Goal: Information Seeking & Learning: Understand process/instructions

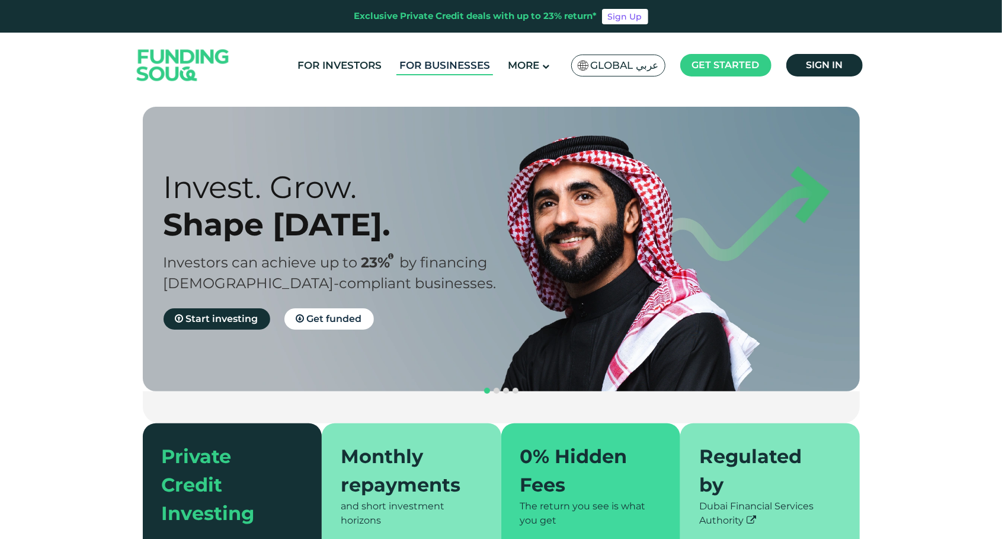
click at [437, 60] on link "For Businesses" at bounding box center [445, 66] width 97 height 20
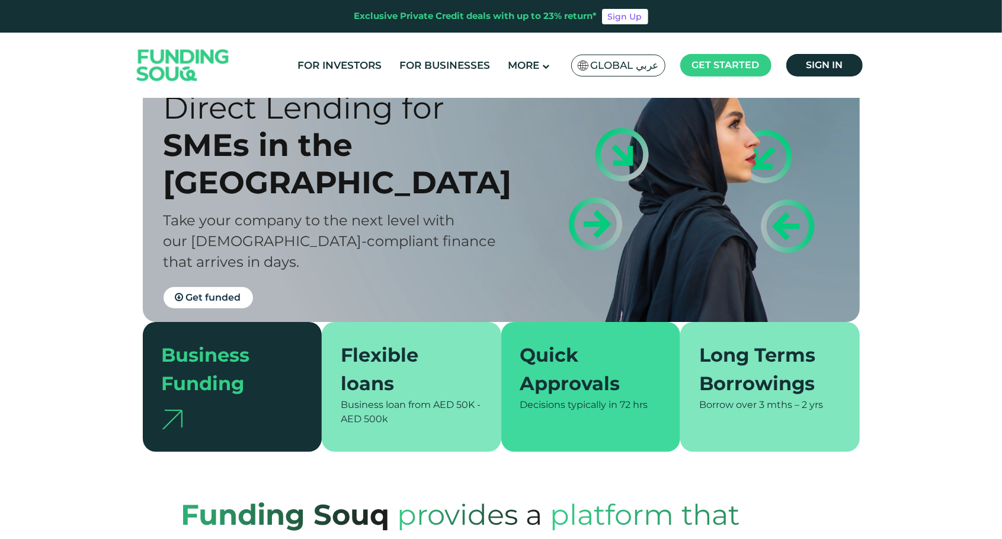
scroll to position [72, 0]
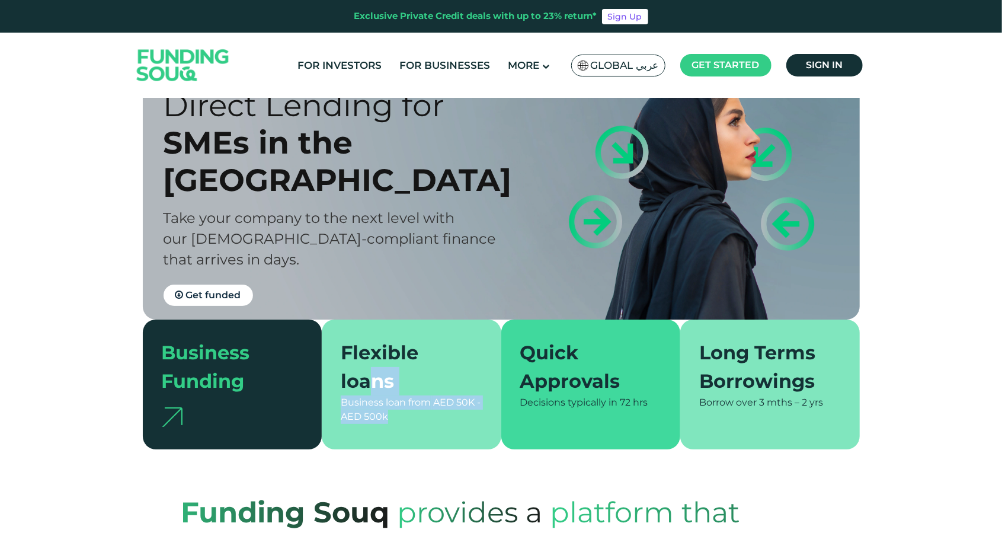
drag, startPoint x: 369, startPoint y: 395, endPoint x: 389, endPoint y: 416, distance: 29.3
click at [389, 416] on div "Flexible loans Business loan from AED 50K - AED 500k" at bounding box center [412, 384] width 180 height 130
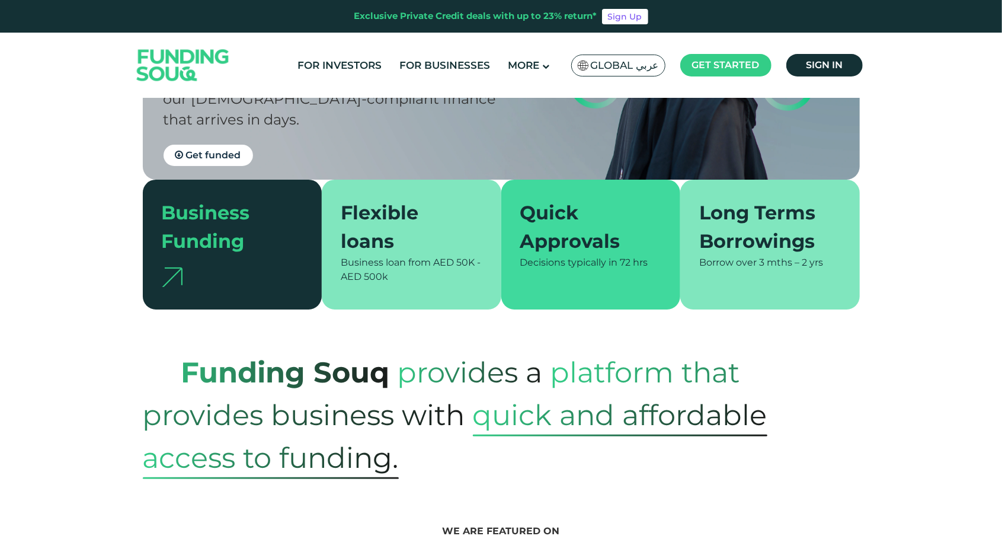
scroll to position [213, 0]
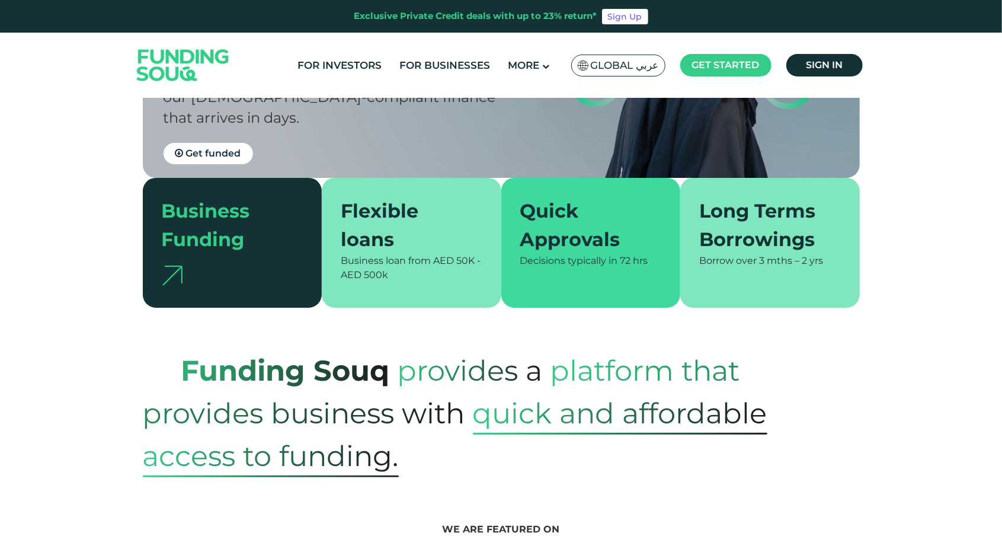
drag, startPoint x: 702, startPoint y: 266, endPoint x: 840, endPoint y: 252, distance: 139.3
click at [840, 252] on div "Long Terms Borrowings Borrow over 3 mths – 2 yrs" at bounding box center [770, 243] width 180 height 130
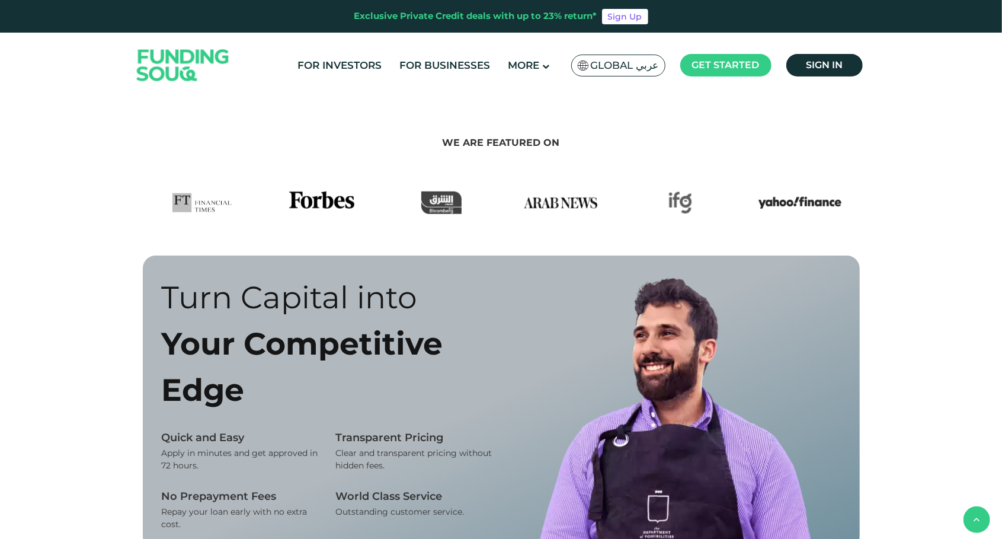
scroll to position [600, 0]
click at [478, 140] on span "We are featured on" at bounding box center [501, 141] width 117 height 11
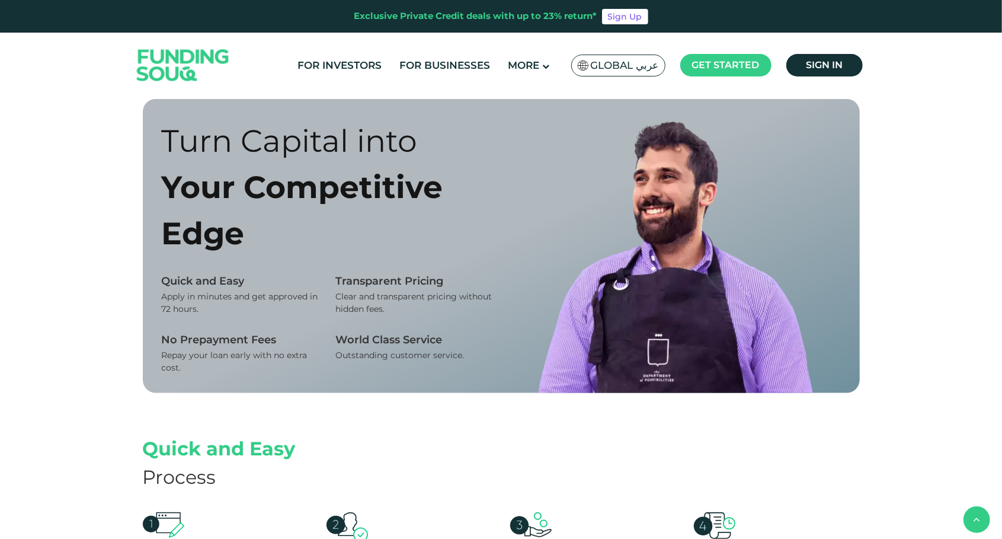
scroll to position [759, 0]
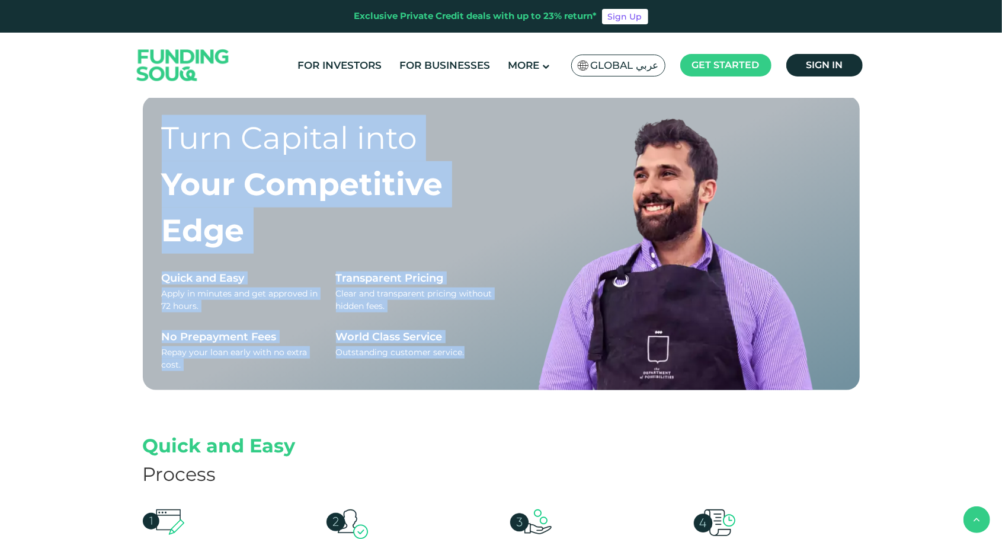
drag, startPoint x: 163, startPoint y: 139, endPoint x: 466, endPoint y: 350, distance: 368.8
click at [466, 350] on div "Turn Capital into Your Competitive Edge Quick and Easy Apply in minutes and get…" at bounding box center [327, 252] width 331 height 275
click at [466, 350] on div "Outstanding customer service." at bounding box center [414, 352] width 156 height 12
drag, startPoint x: 466, startPoint y: 350, endPoint x: 161, endPoint y: 134, distance: 373.3
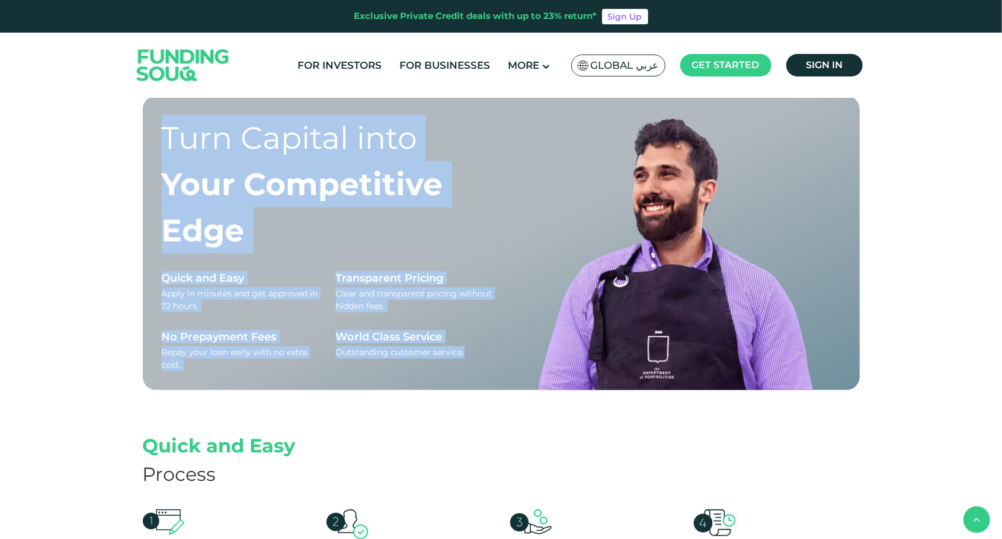
click at [161, 134] on div "Turn Capital into Your Competitive Edge Quick and Easy Apply in minutes and get…" at bounding box center [501, 243] width 717 height 294
click at [165, 132] on div "Turn Capital into" at bounding box center [327, 138] width 331 height 46
drag, startPoint x: 165, startPoint y: 132, endPoint x: 486, endPoint y: 367, distance: 397.8
click at [486, 367] on div "Turn Capital into Your Competitive Edge Quick and Easy Apply in minutes and get…" at bounding box center [327, 252] width 331 height 275
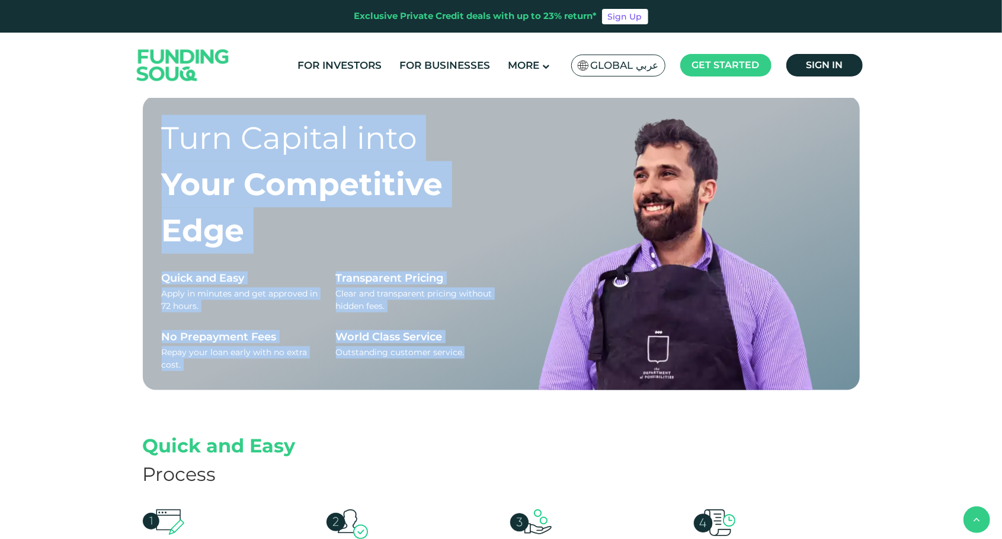
click at [486, 367] on div "World Class Service Outstanding customer service." at bounding box center [414, 350] width 156 height 41
click at [63, 254] on div "Turn Capital into Your Competitive Edge Quick and Easy Apply in minutes and get…" at bounding box center [501, 263] width 1002 height 335
drag, startPoint x: 168, startPoint y: 133, endPoint x: 465, endPoint y: 357, distance: 371.9
click at [465, 357] on div "Turn Capital into Your Competitive Edge Quick and Easy Apply in minutes and get…" at bounding box center [327, 252] width 331 height 275
click at [465, 357] on div "Outstanding customer service." at bounding box center [414, 352] width 156 height 12
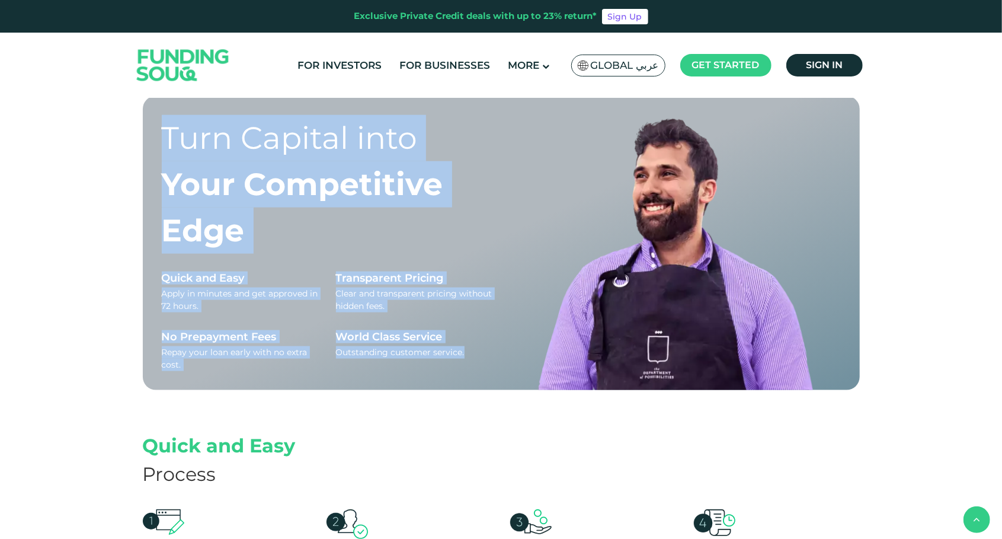
click at [465, 357] on div "Outstanding customer service." at bounding box center [414, 352] width 156 height 12
drag, startPoint x: 465, startPoint y: 357, endPoint x: 146, endPoint y: 153, distance: 378.3
click at [146, 153] on div "Turn Capital into Your Competitive Edge Quick and Easy Apply in minutes and get…" at bounding box center [501, 243] width 717 height 294
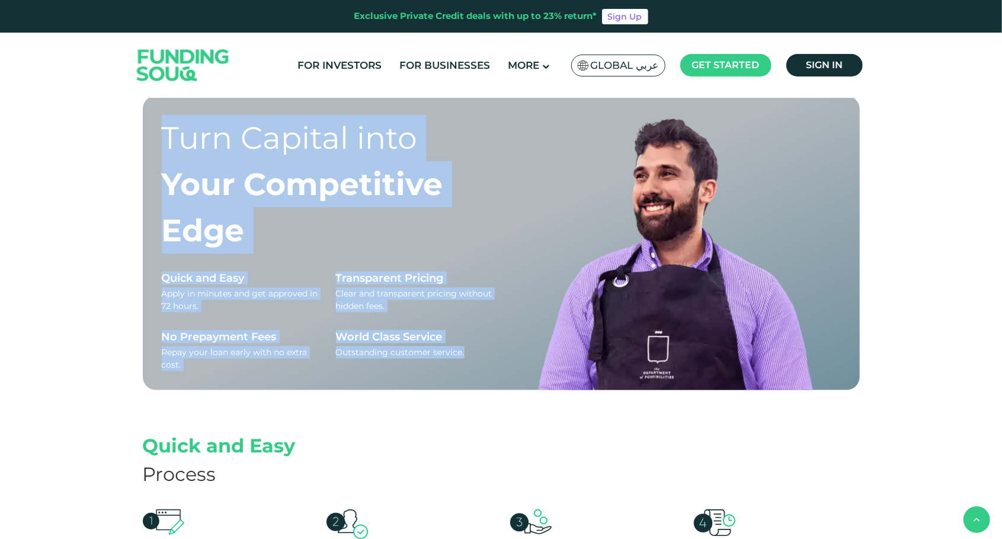
drag, startPoint x: 157, startPoint y: 138, endPoint x: 482, endPoint y: 371, distance: 399.7
click at [482, 371] on div "Turn Capital into Your Competitive Edge Quick and Easy Apply in minutes and get…" at bounding box center [501, 243] width 717 height 294
click at [482, 371] on div "Turn Capital into Your Competitive Edge Quick and Easy Apply in minutes and get…" at bounding box center [327, 252] width 331 height 275
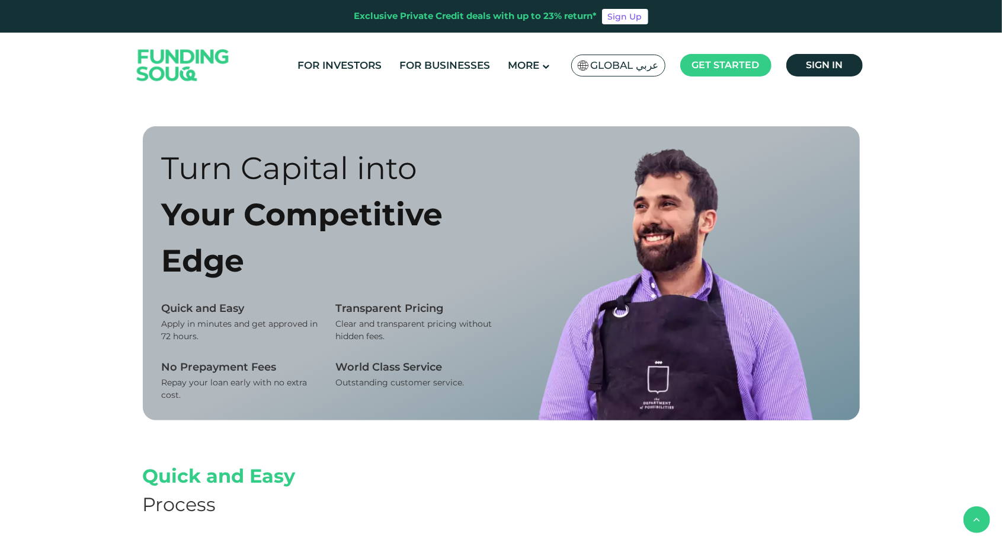
scroll to position [723, 0]
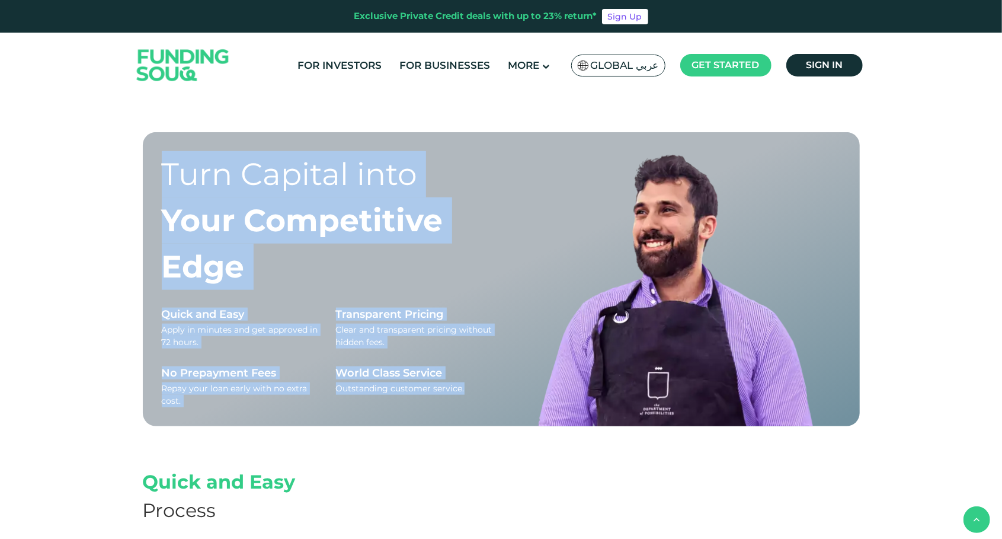
drag, startPoint x: 472, startPoint y: 395, endPoint x: 164, endPoint y: 190, distance: 369.9
click at [164, 190] on div "Turn Capital into Your Competitive Edge Quick and Easy Apply in minutes and get…" at bounding box center [327, 288] width 331 height 275
click at [164, 190] on div "Turn Capital into" at bounding box center [327, 174] width 331 height 46
drag, startPoint x: 164, startPoint y: 190, endPoint x: 463, endPoint y: 402, distance: 366.9
click at [463, 402] on div "Turn Capital into Your Competitive Edge Quick and Easy Apply in minutes and get…" at bounding box center [327, 288] width 331 height 275
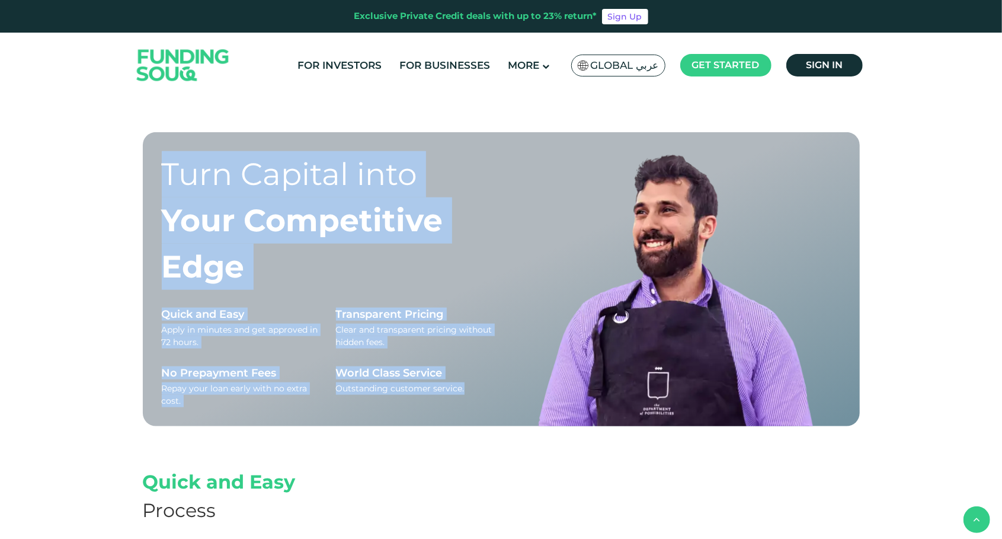
click at [463, 402] on div "World Class Service Outstanding customer service." at bounding box center [414, 386] width 156 height 41
drag, startPoint x: 463, startPoint y: 402, endPoint x: 157, endPoint y: 192, distance: 371.7
click at [157, 192] on div "Turn Capital into Your Competitive Edge Quick and Easy Apply in minutes and get…" at bounding box center [501, 279] width 717 height 294
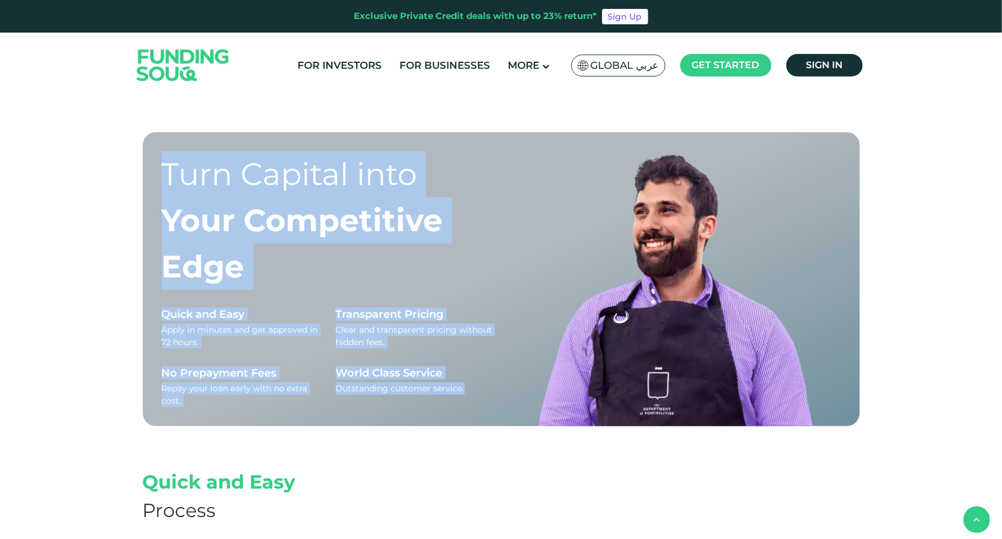
click at [157, 192] on div "Turn Capital into Your Competitive Edge Quick and Easy Apply in minutes and get…" at bounding box center [501, 279] width 717 height 294
drag, startPoint x: 165, startPoint y: 173, endPoint x: 468, endPoint y: 395, distance: 376.1
click at [468, 395] on div "Turn Capital into Your Competitive Edge Quick and Easy Apply in minutes and get…" at bounding box center [327, 288] width 331 height 275
click at [468, 395] on div "World Class Service Outstanding customer service." at bounding box center [414, 386] width 156 height 41
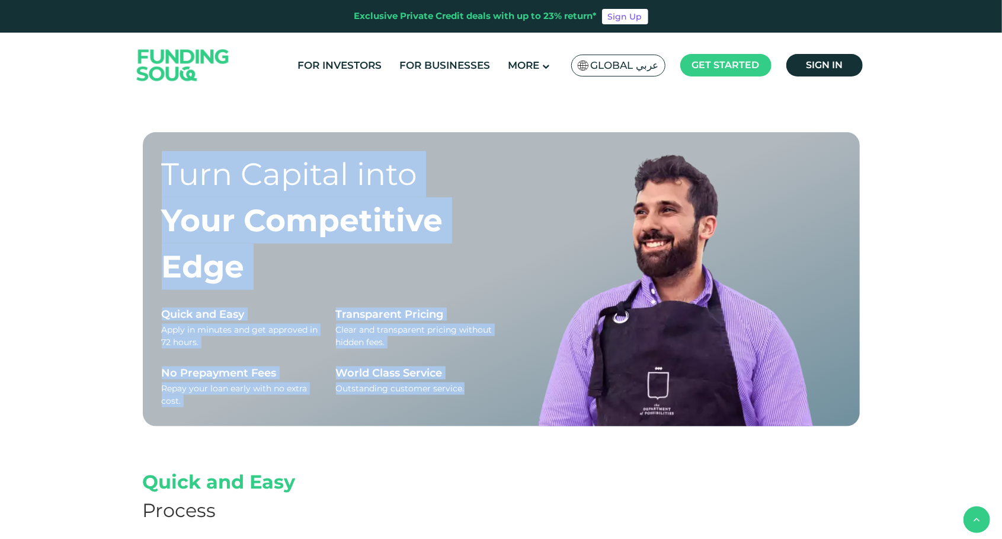
drag, startPoint x: 468, startPoint y: 395, endPoint x: 153, endPoint y: 189, distance: 376.8
click at [153, 189] on div "Turn Capital into Your Competitive Edge Quick and Easy Apply in minutes and get…" at bounding box center [501, 279] width 717 height 294
drag, startPoint x: 153, startPoint y: 189, endPoint x: 153, endPoint y: 170, distance: 19.0
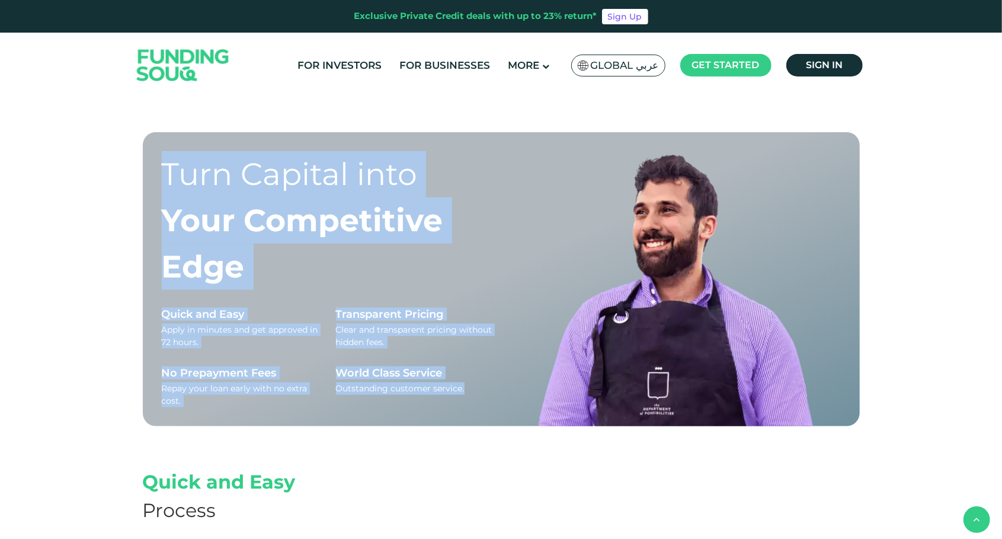
click at [153, 170] on div "Turn Capital into Your Competitive Edge Quick and Easy Apply in minutes and get…" at bounding box center [501, 279] width 717 height 294
drag, startPoint x: 162, startPoint y: 165, endPoint x: 473, endPoint y: 386, distance: 381.2
click at [473, 386] on div "Turn Capital into Your Competitive Edge Quick and Easy Apply in minutes and get…" at bounding box center [327, 288] width 331 height 275
click at [473, 386] on div "Outstanding customer service." at bounding box center [414, 388] width 156 height 12
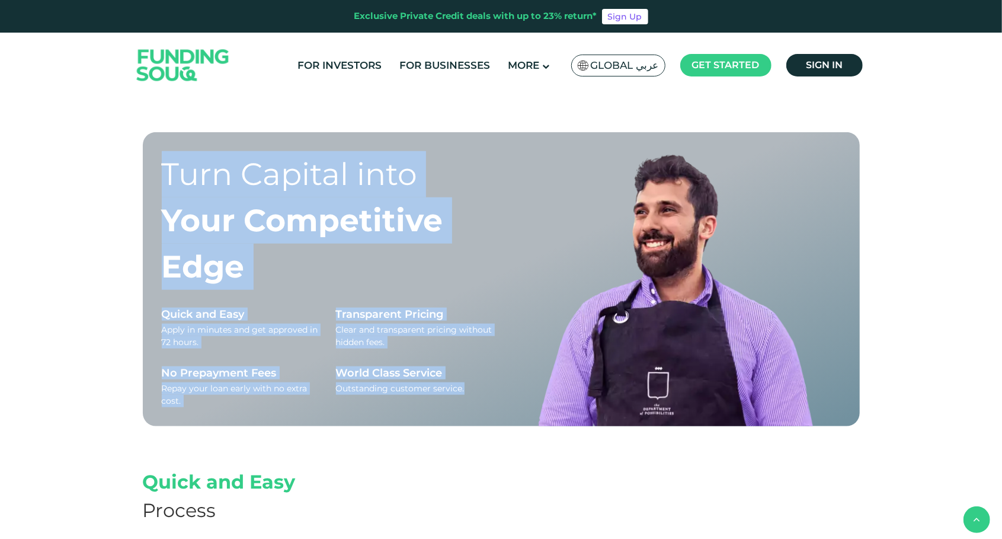
click at [473, 386] on div "Outstanding customer service." at bounding box center [414, 388] width 156 height 12
drag, startPoint x: 463, startPoint y: 401, endPoint x: 160, endPoint y: 167, distance: 382.9
click at [160, 167] on div "Turn Capital into Your Competitive Edge Quick and Easy Apply in minutes and get…" at bounding box center [501, 279] width 717 height 294
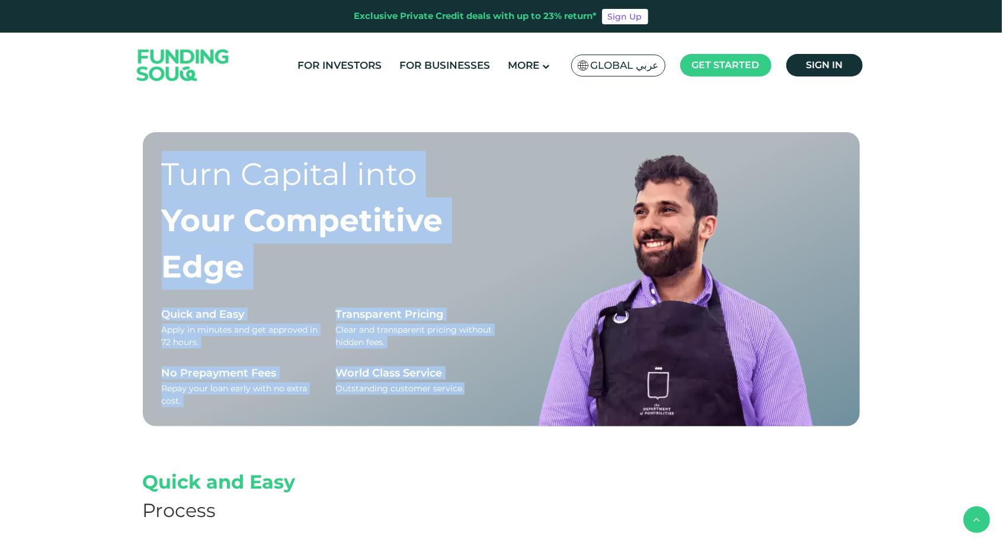
click at [160, 167] on div "Turn Capital into Your Competitive Edge Quick and Easy Apply in minutes and get…" at bounding box center [501, 279] width 717 height 294
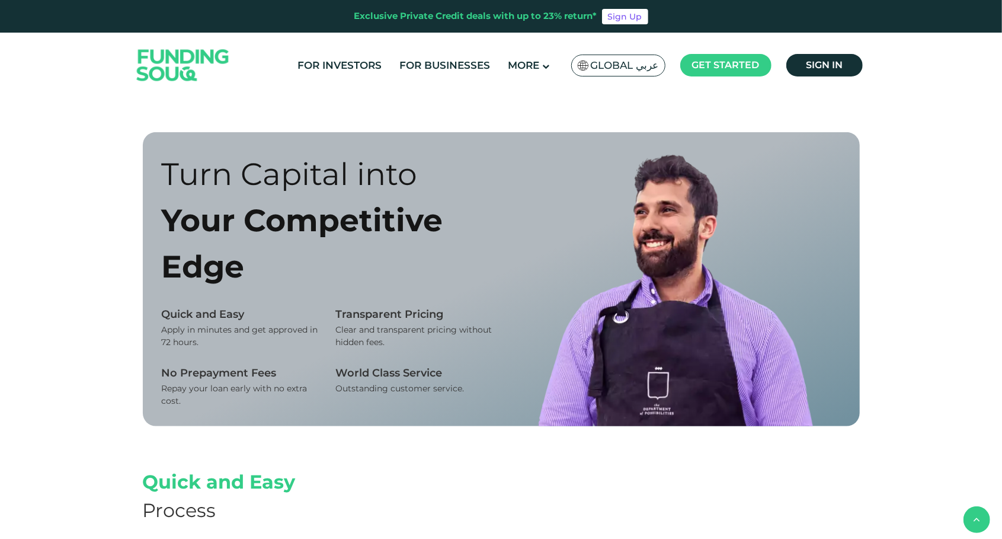
click at [160, 167] on div "Turn Capital into Your Competitive Edge Quick and Easy Apply in minutes and get…" at bounding box center [501, 279] width 717 height 294
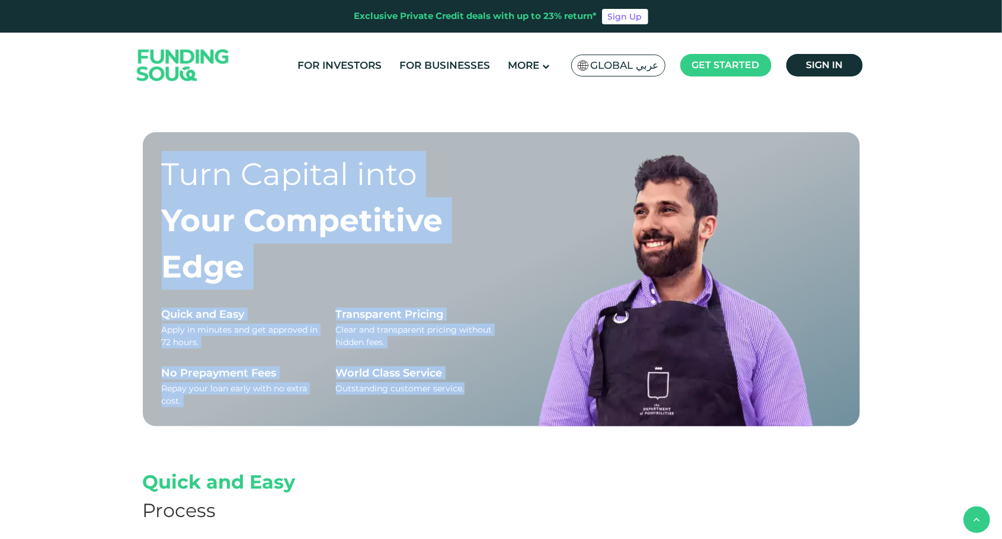
drag, startPoint x: 160, startPoint y: 167, endPoint x: 460, endPoint y: 415, distance: 389.0
click at [460, 415] on div "Turn Capital into Your Competitive Edge Quick and Easy Apply in minutes and get…" at bounding box center [501, 279] width 717 height 294
click at [460, 415] on div "Turn Capital into Your Competitive Edge Quick and Easy Apply in minutes and get…" at bounding box center [327, 288] width 331 height 275
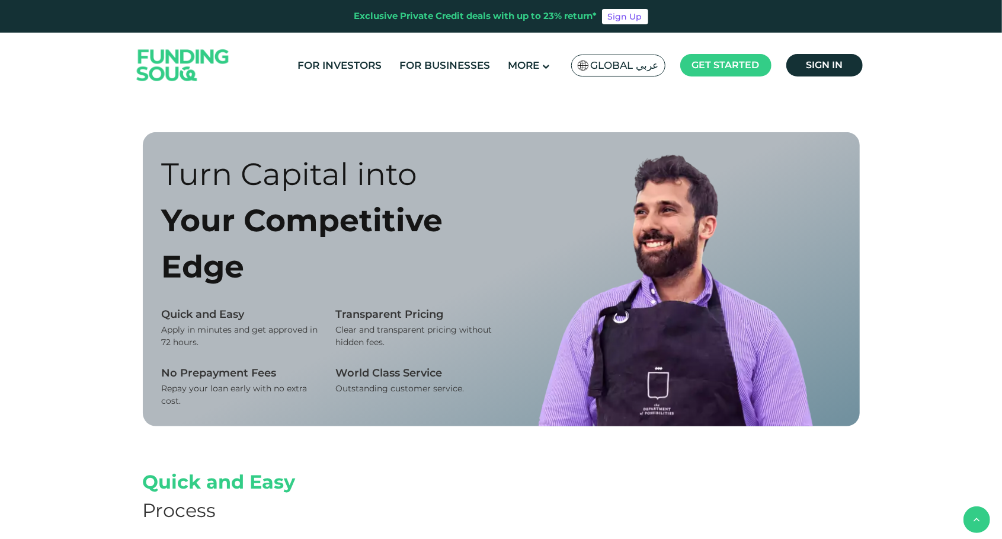
click at [460, 415] on div "Turn Capital into Your Competitive Edge Quick and Easy Apply in minutes and get…" at bounding box center [327, 288] width 331 height 275
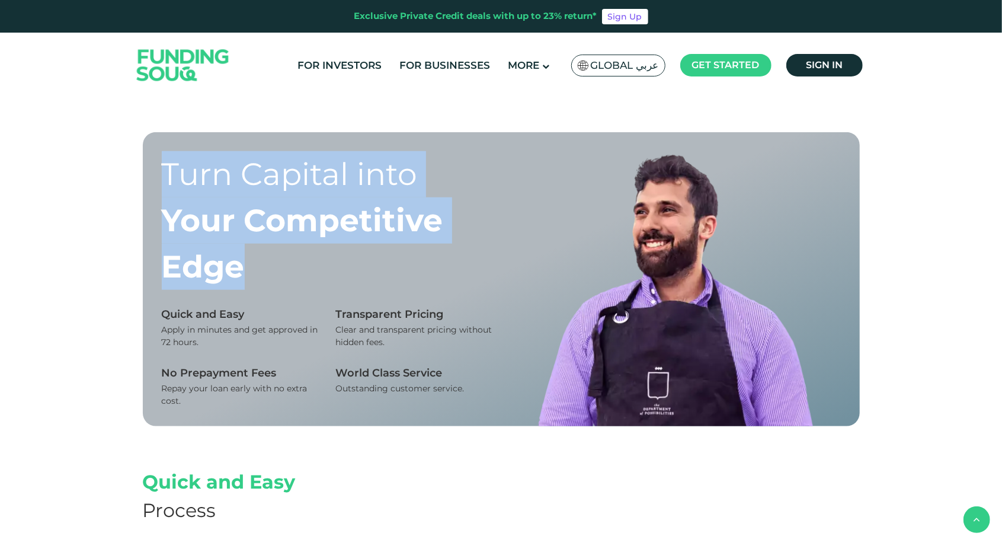
drag, startPoint x: 159, startPoint y: 171, endPoint x: 266, endPoint y: 280, distance: 152.6
click at [266, 280] on div "Turn Capital into Your Competitive Edge Quick and Easy Apply in minutes and get…" at bounding box center [501, 279] width 717 height 294
click at [266, 280] on div "Your Competitive Edge" at bounding box center [327, 243] width 331 height 92
drag, startPoint x: 266, startPoint y: 280, endPoint x: 133, endPoint y: 175, distance: 169.2
click at [133, 175] on div "Turn Capital into Your Competitive Edge Quick and Easy Apply in minutes and get…" at bounding box center [501, 299] width 1002 height 335
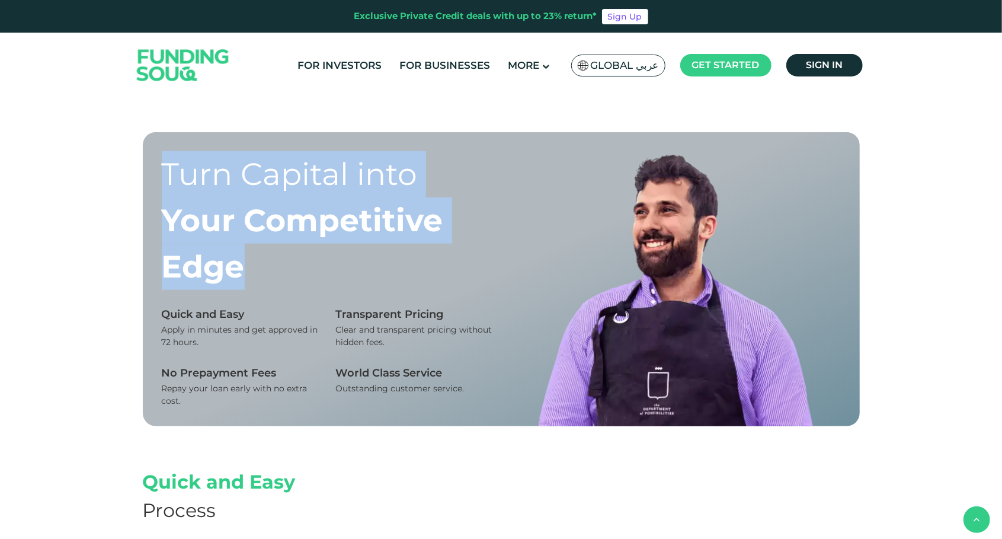
click at [133, 175] on div "Turn Capital into Your Competitive Edge Quick and Easy Apply in minutes and get…" at bounding box center [501, 299] width 1002 height 335
drag, startPoint x: 114, startPoint y: 151, endPoint x: 328, endPoint y: 286, distance: 253.6
click at [328, 286] on div "Turn Capital into Your Competitive Edge Quick and Easy Apply in minutes and get…" at bounding box center [501, 299] width 1002 height 335
click at [328, 286] on div "Your Competitive Edge" at bounding box center [327, 243] width 331 height 92
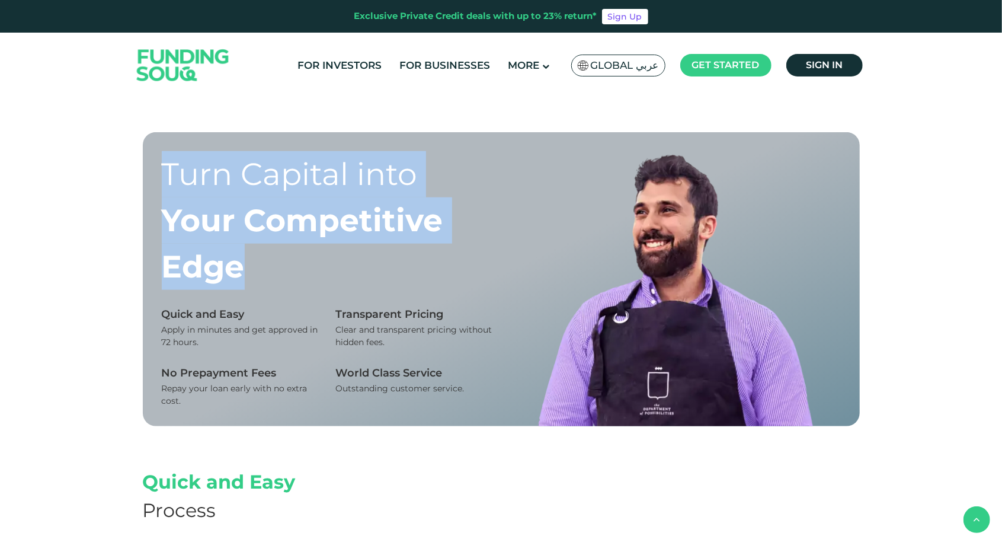
click at [328, 286] on div "Your Competitive Edge" at bounding box center [327, 243] width 331 height 92
drag, startPoint x: 268, startPoint y: 265, endPoint x: 109, endPoint y: 173, distance: 184.0
click at [109, 173] on div "Turn Capital into Your Competitive Edge Quick and Easy Apply in minutes and get…" at bounding box center [501, 299] width 1002 height 335
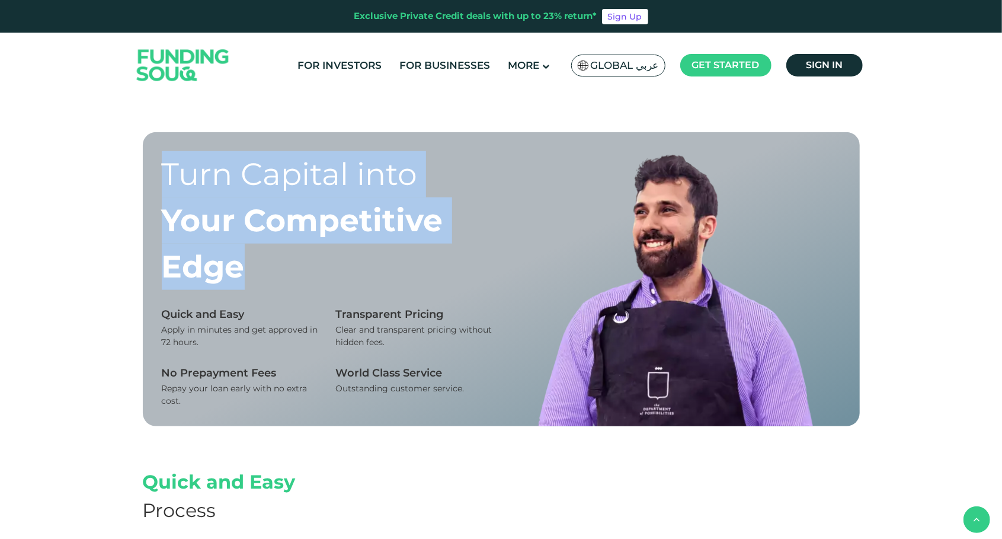
drag, startPoint x: 109, startPoint y: 173, endPoint x: 143, endPoint y: 171, distance: 34.5
click at [143, 171] on div "Turn Capital into Your Competitive Edge Quick and Easy Apply in minutes and get…" at bounding box center [501, 279] width 717 height 294
click at [143, 155] on div "Turn Capital into Your Competitive Edge Quick and Easy Apply in minutes and get…" at bounding box center [501, 279] width 717 height 294
drag, startPoint x: 152, startPoint y: 166, endPoint x: 274, endPoint y: 280, distance: 166.9
click at [274, 280] on div "Turn Capital into Your Competitive Edge Quick and Easy Apply in minutes and get…" at bounding box center [501, 279] width 717 height 294
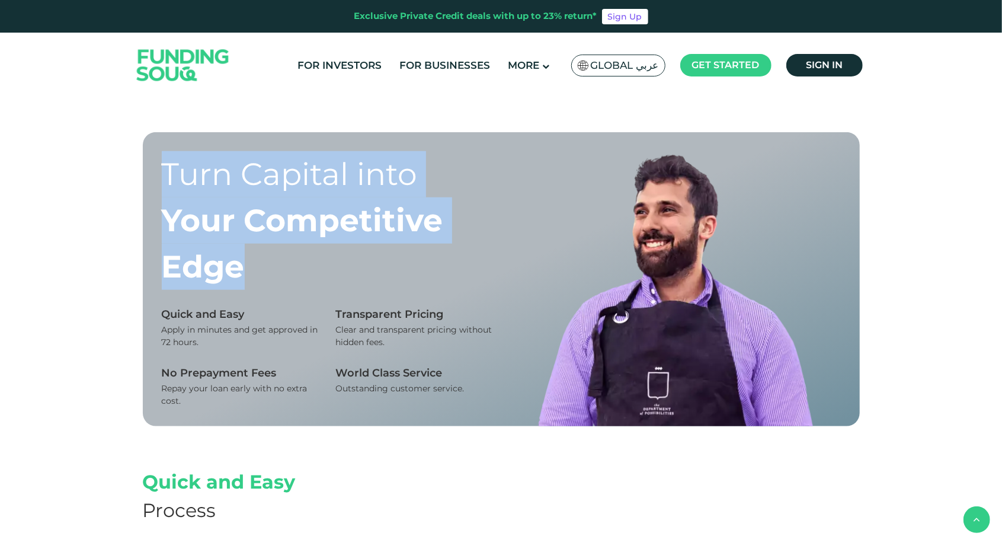
click at [274, 280] on div "Your Competitive Edge" at bounding box center [327, 243] width 331 height 92
drag, startPoint x: 258, startPoint y: 277, endPoint x: 146, endPoint y: 180, distance: 147.9
click at [146, 180] on div "Turn Capital into Your Competitive Edge Quick and Easy Apply in minutes and get…" at bounding box center [501, 279] width 717 height 294
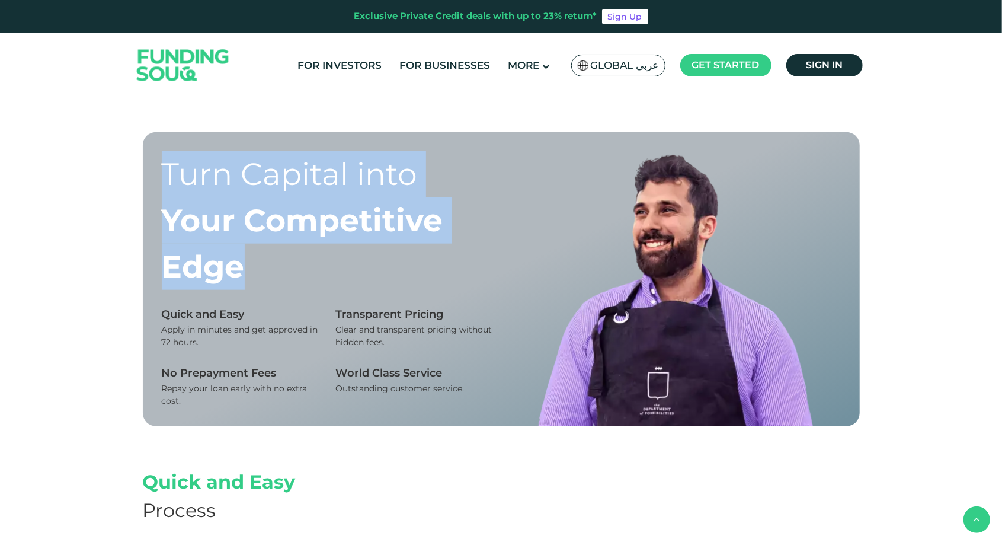
click at [146, 180] on div "Turn Capital into Your Competitive Edge Quick and Easy Apply in minutes and get…" at bounding box center [501, 279] width 717 height 294
drag, startPoint x: 151, startPoint y: 169, endPoint x: 256, endPoint y: 274, distance: 148.8
click at [256, 274] on div "Turn Capital into Your Competitive Edge Quick and Easy Apply in minutes and get…" at bounding box center [501, 279] width 717 height 294
click at [256, 274] on div "Your Competitive Edge" at bounding box center [327, 243] width 331 height 92
drag, startPoint x: 256, startPoint y: 274, endPoint x: 159, endPoint y: 183, distance: 132.9
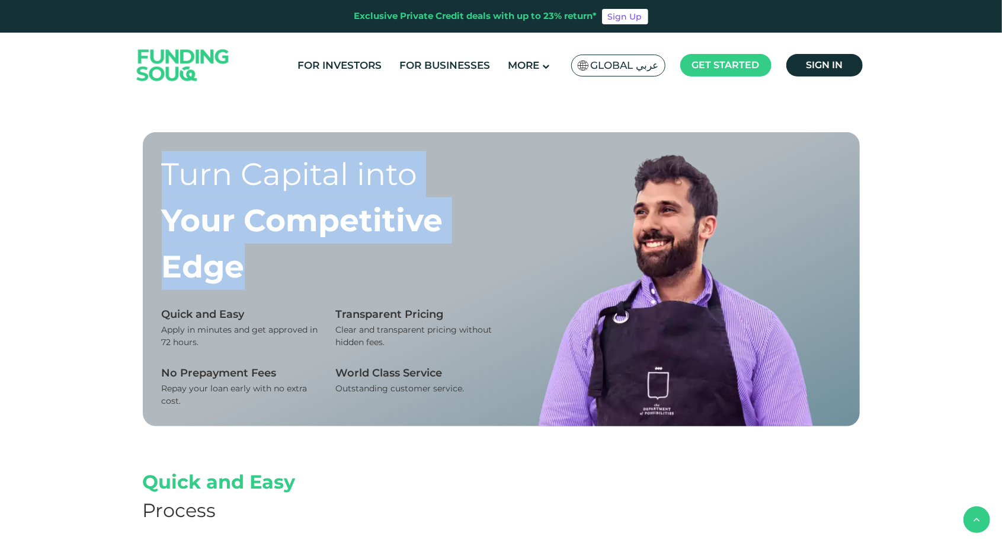
click at [159, 183] on div "Turn Capital into Your Competitive Edge Quick and Easy Apply in minutes and get…" at bounding box center [501, 279] width 717 height 294
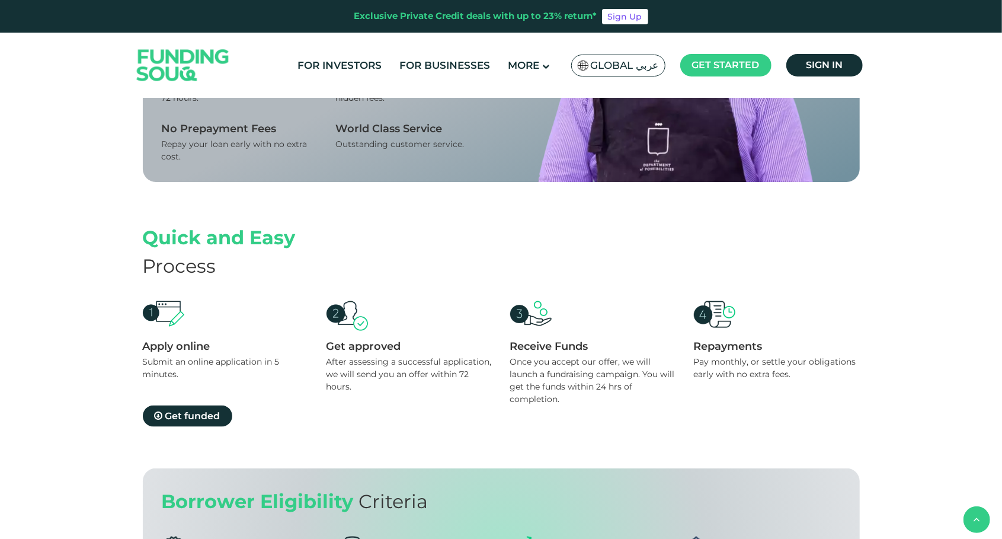
scroll to position [971, 0]
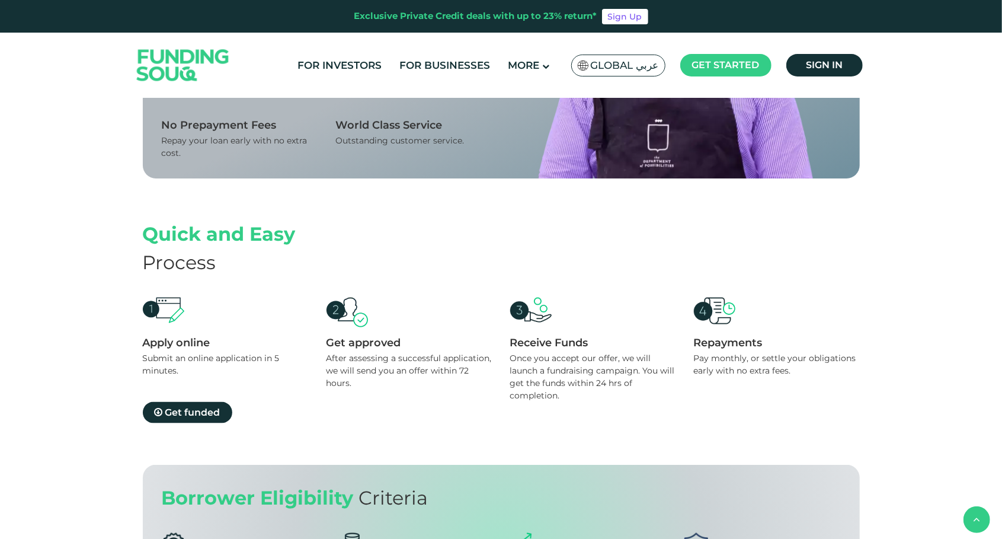
click at [166, 239] on div "Quick and Easy" at bounding box center [501, 234] width 717 height 28
click at [293, 241] on div "Quick and Easy" at bounding box center [501, 234] width 717 height 28
drag, startPoint x: 293, startPoint y: 241, endPoint x: 143, endPoint y: 231, distance: 150.3
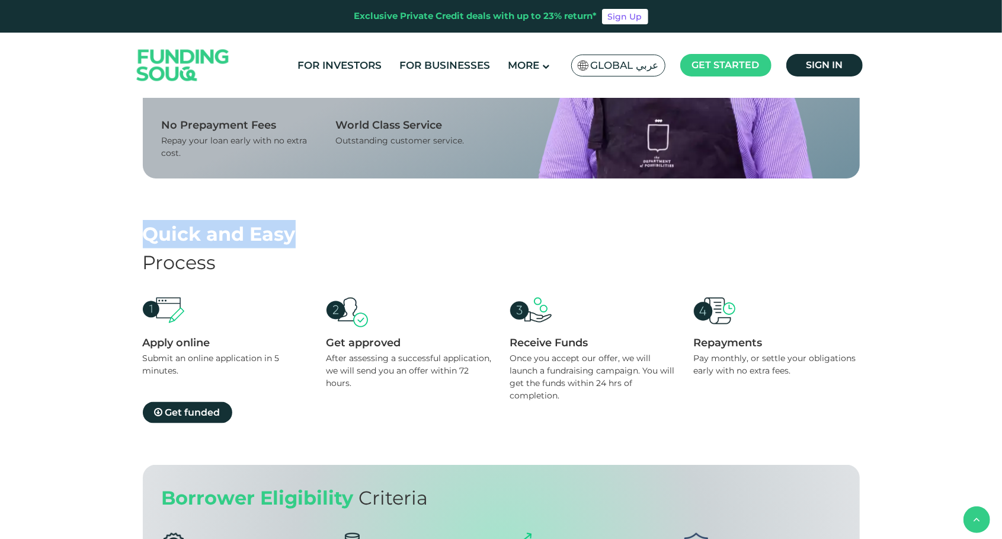
click at [143, 231] on div "Quick and Easy" at bounding box center [501, 234] width 717 height 28
drag, startPoint x: 143, startPoint y: 231, endPoint x: 293, endPoint y: 241, distance: 150.8
click at [293, 241] on div "Quick and Easy" at bounding box center [501, 234] width 717 height 28
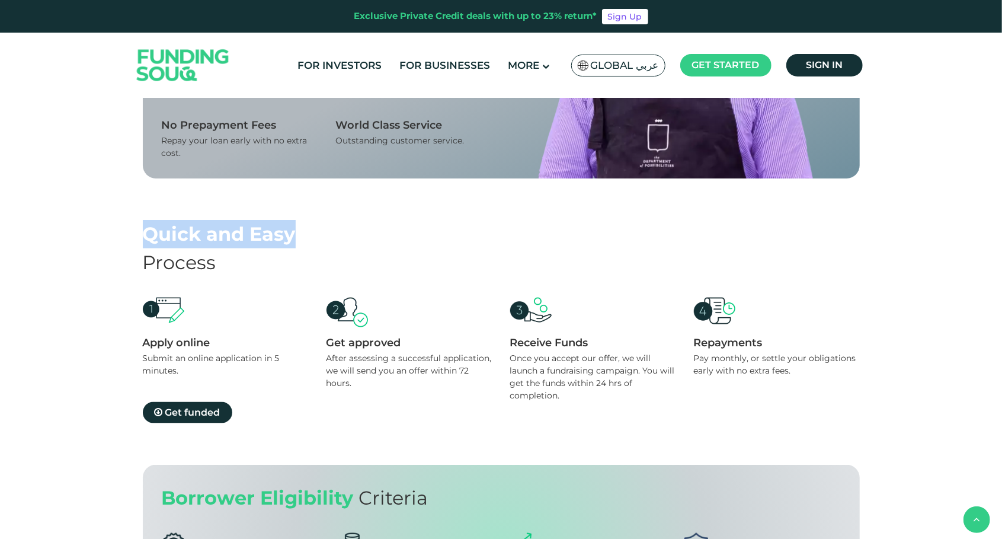
click at [293, 241] on div "Quick and Easy" at bounding box center [501, 234] width 717 height 28
click at [371, 374] on div "After assessing a successful application, we will send you an offer within 72 h…" at bounding box center [410, 370] width 166 height 37
click at [562, 348] on div "Receive Funds" at bounding box center [593, 342] width 166 height 13
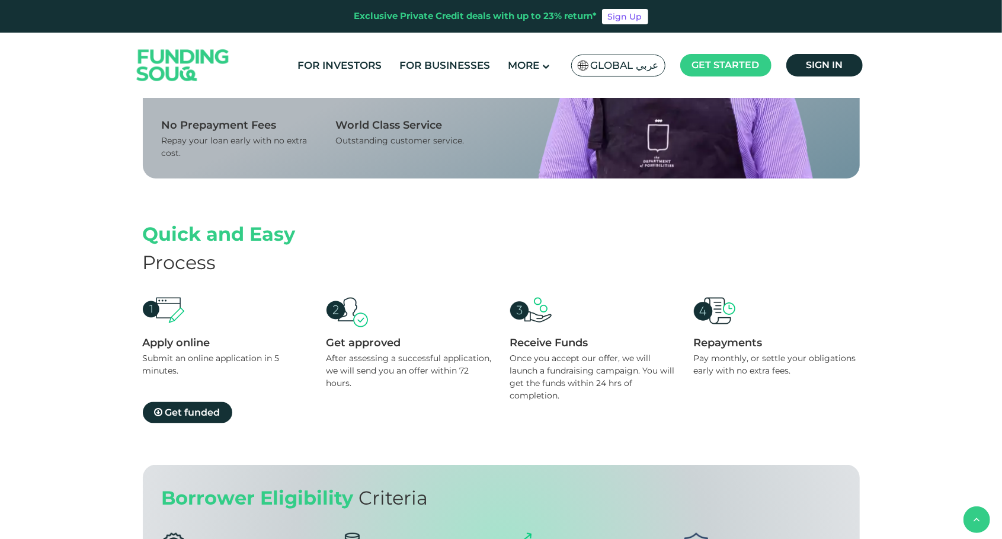
drag, startPoint x: 562, startPoint y: 348, endPoint x: 564, endPoint y: 366, distance: 18.5
click at [564, 366] on div "Once you accept our offer, we will launch a fundraising campaign. You will get …" at bounding box center [593, 377] width 166 height 50
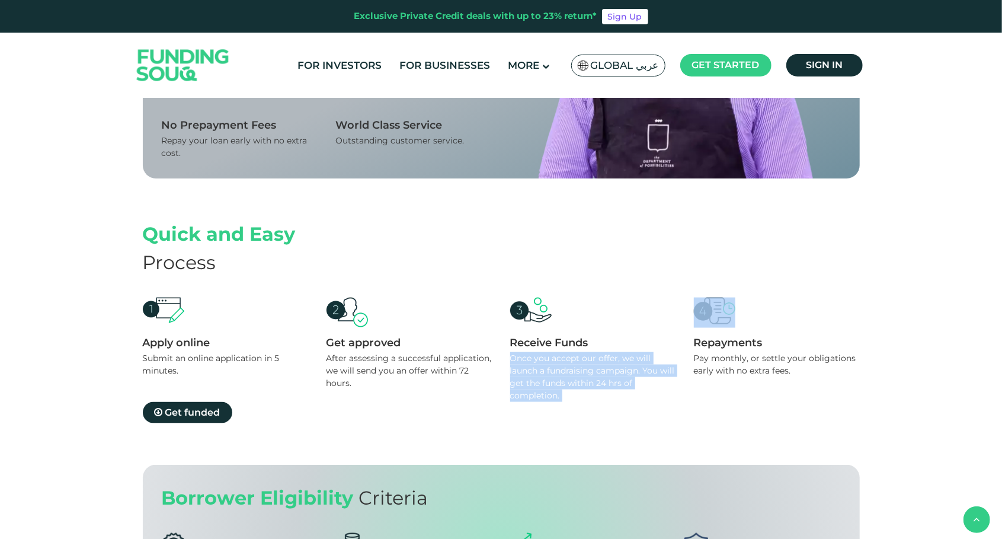
click at [564, 366] on div "Once you accept our offer, we will launch a fundraising campaign. You will get …" at bounding box center [593, 377] width 166 height 50
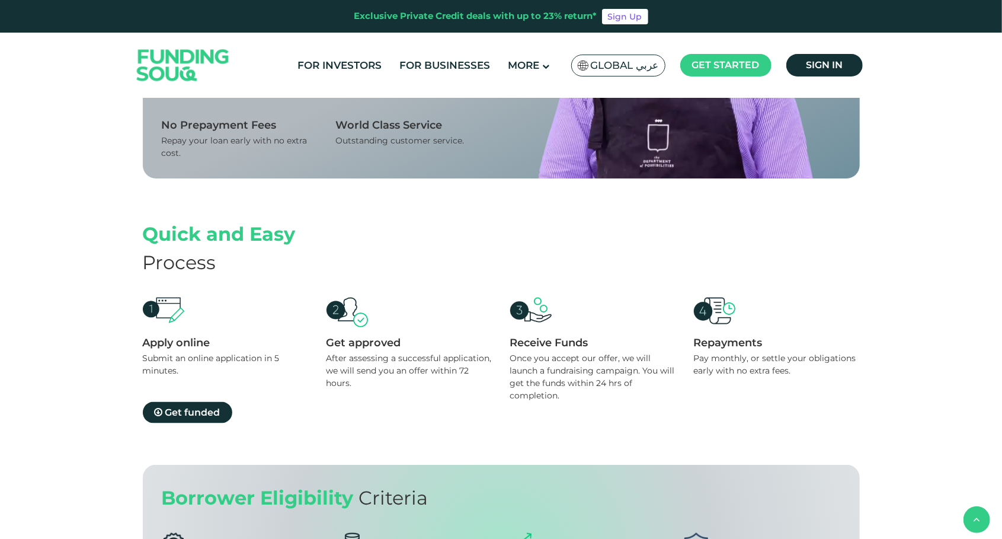
click at [711, 354] on div "Pay monthly, or settle your obligations early with no extra fees." at bounding box center [777, 364] width 166 height 25
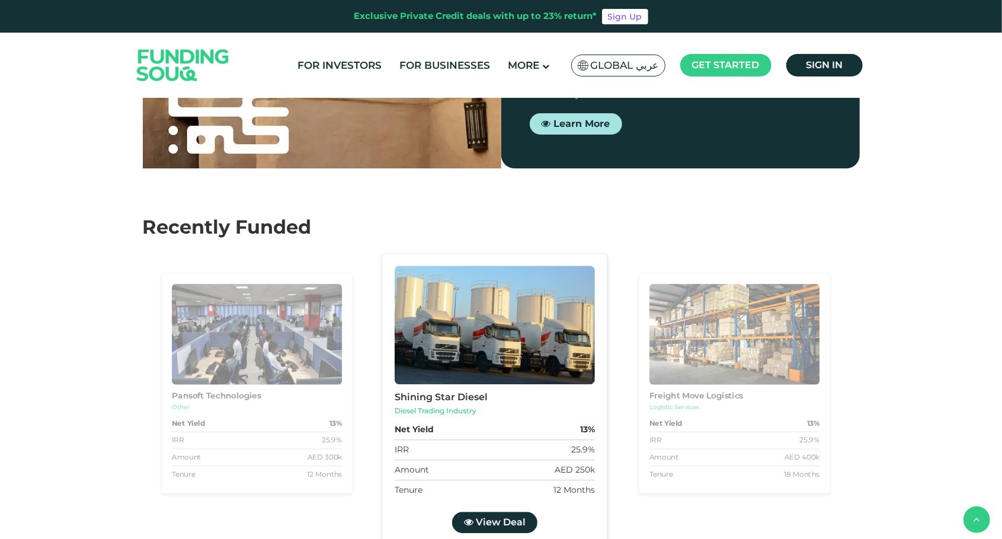
scroll to position [1819, 0]
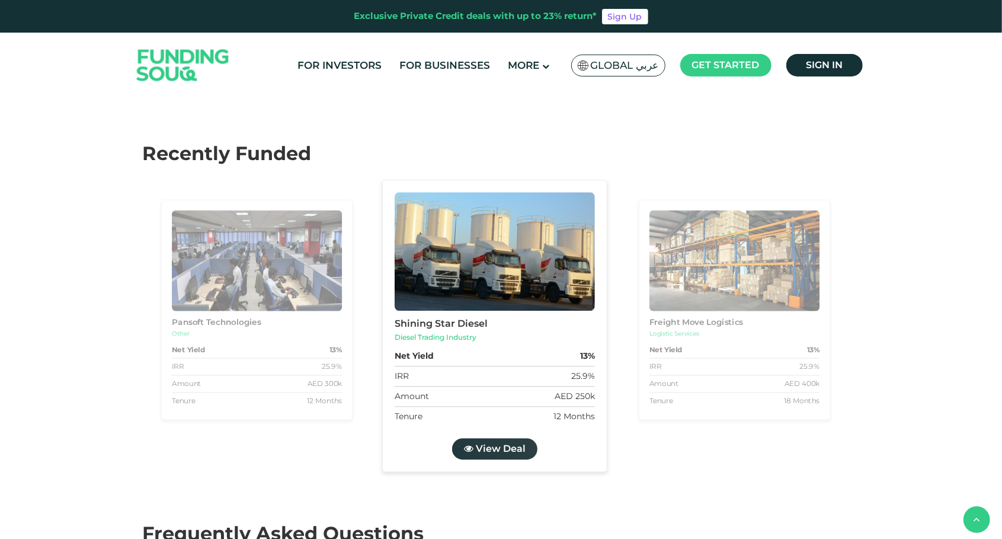
click at [498, 445] on span "View Deal" at bounding box center [500, 448] width 50 height 11
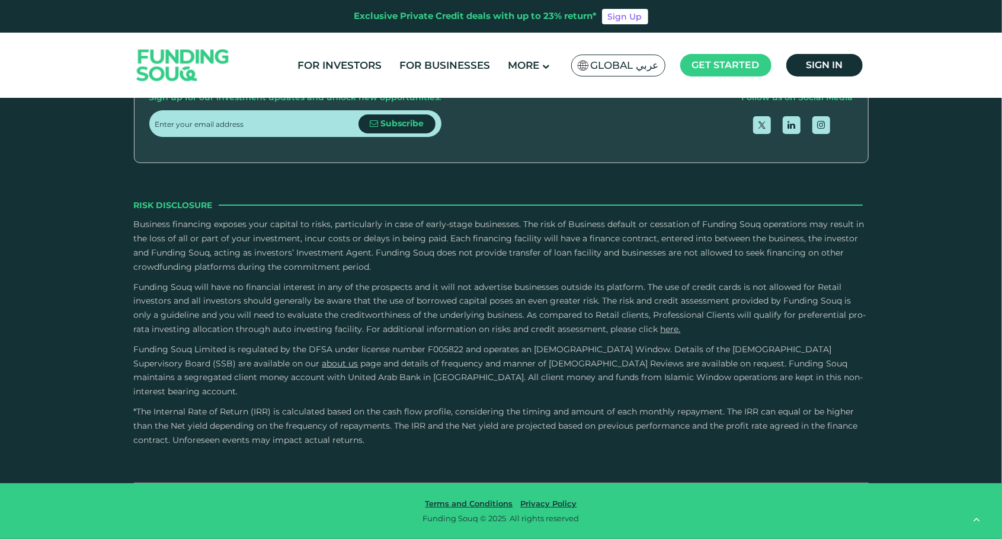
scroll to position [2133, 0]
